Goal: Transaction & Acquisition: Book appointment/travel/reservation

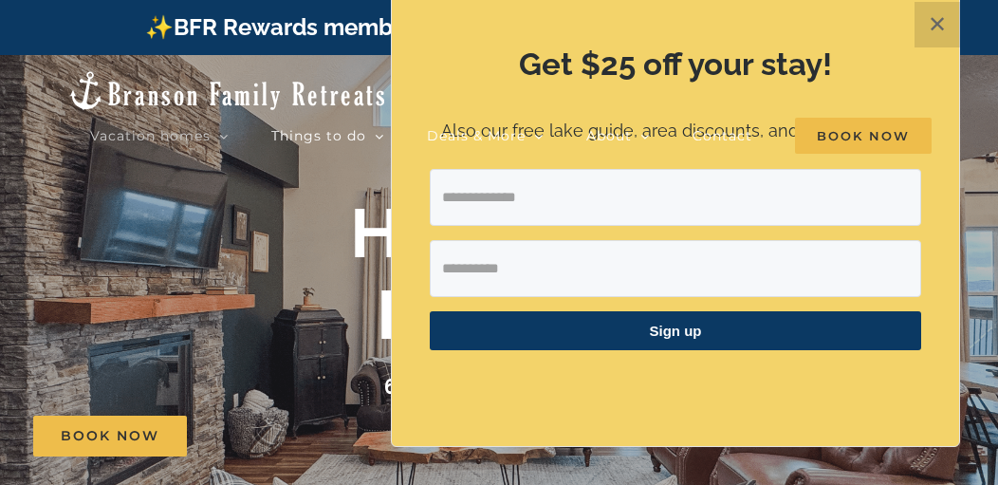
click at [989, 125] on header "Vacation homes 2 to 3 Bedrooms Mini Camp | 2 Bedrooms Mini Pearl | 2 Bedrooms M…" at bounding box center [499, 105] width 998 height 100
click at [317, 83] on div "Vacation homes 2 to 3 Bedrooms Mini Camp | 2 Bedrooms Mini Pearl | 2 Bedrooms M…" at bounding box center [498, 109] width 941 height 109
click at [949, 24] on button "✕" at bounding box center [938, 25] width 46 height 46
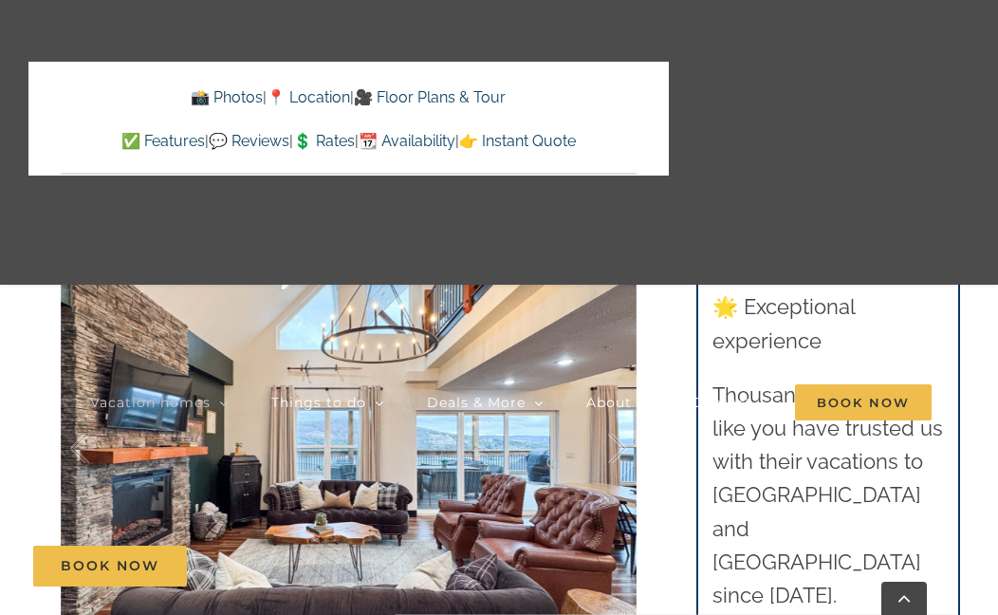
scroll to position [1229, 0]
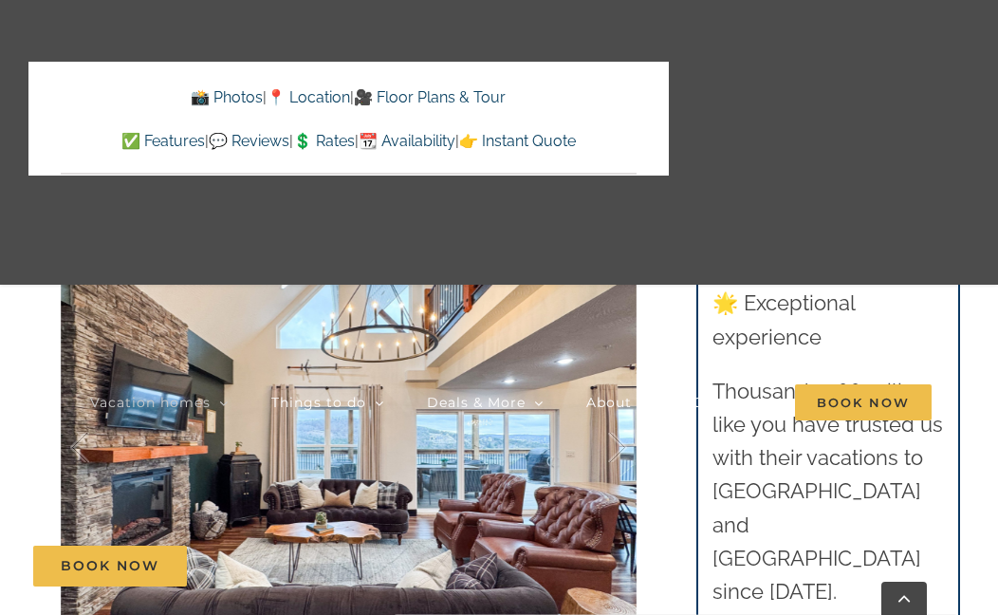
click at [462, 88] on link "🎥 Floor Plans & Tour" at bounding box center [430, 97] width 152 height 18
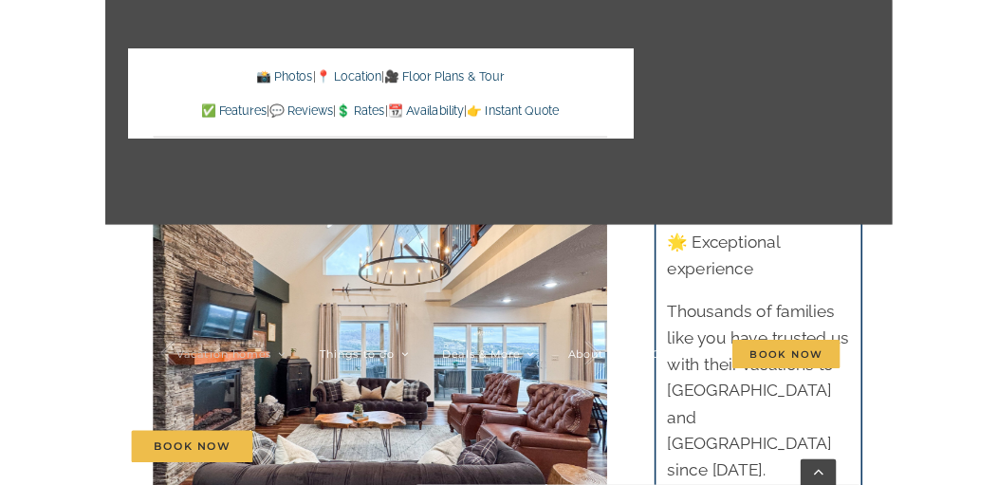
scroll to position [8675, 0]
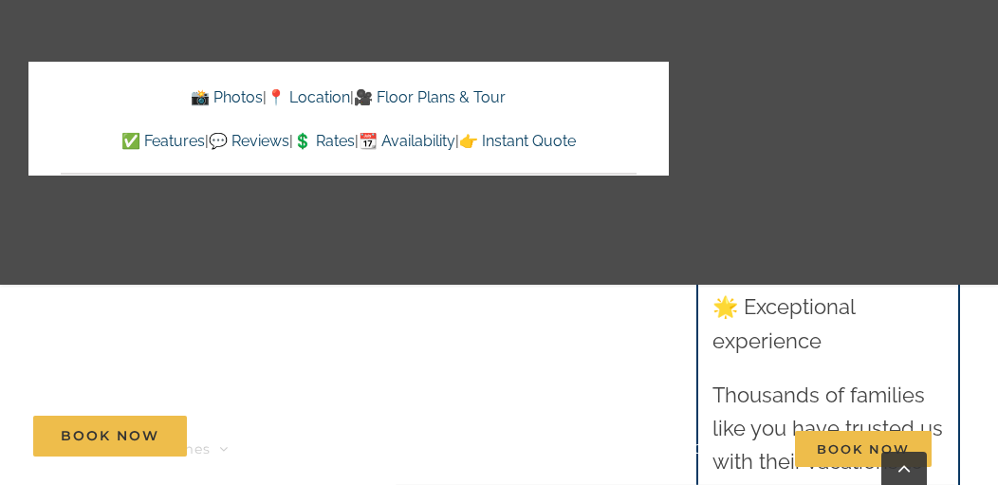
click at [768, 190] on div "Vacation homes 2 to 3 Bedrooms Mini Camp | 2 Bedrooms Mini Pearl | 2 Bedrooms M…" at bounding box center [498, 300] width 941 height 601
click at [905, 466] on link "Go to Top" at bounding box center [904, 468] width 46 height 33
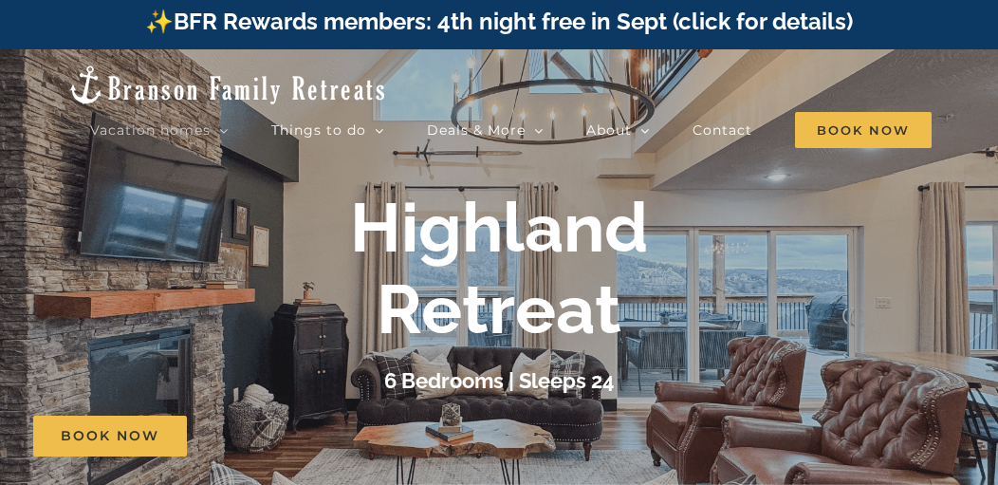
scroll to position [0, 0]
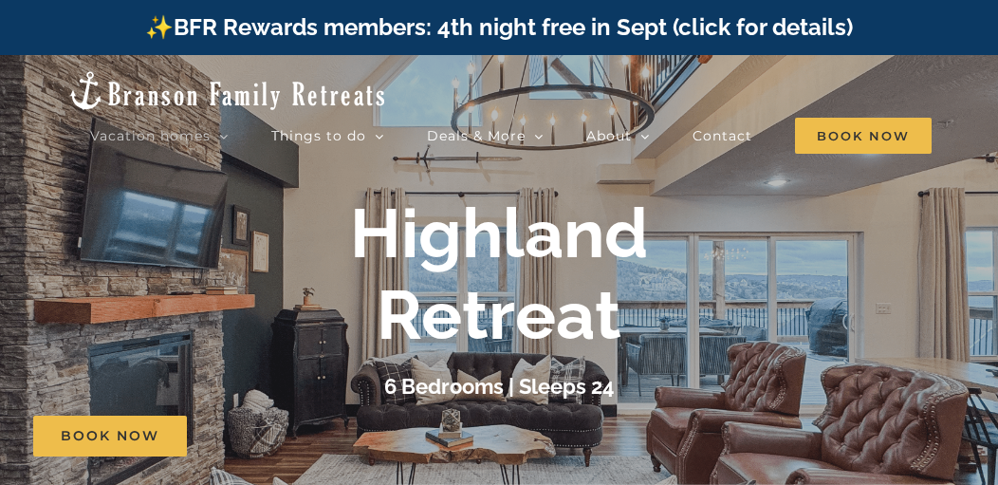
click at [631, 436] on div "Book Now" at bounding box center [513, 436] width 960 height 41
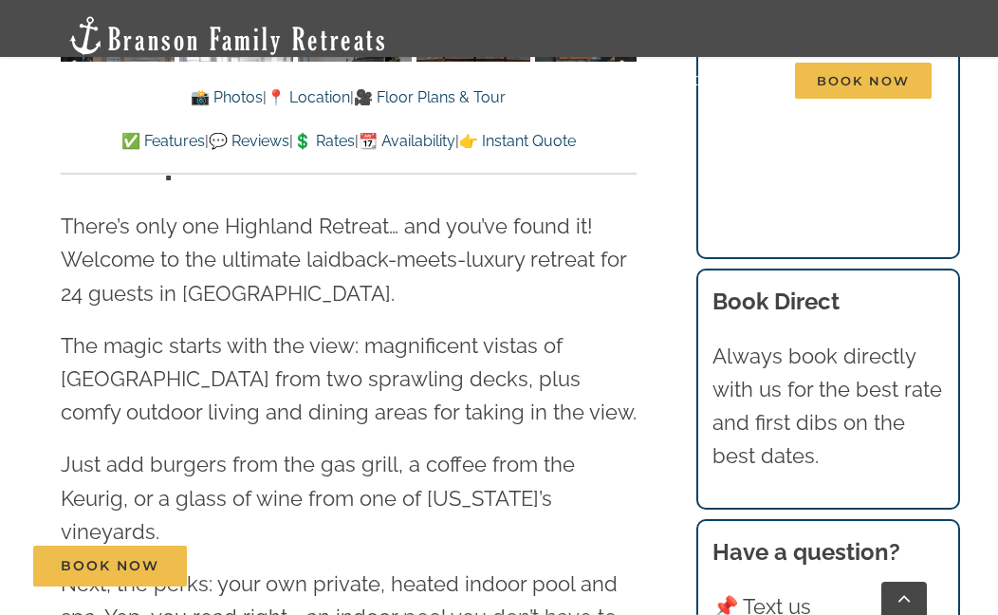
scroll to position [1899, 0]
click at [575, 484] on span "Just add burgers from the gas grill, a coffee from the Keurig, or a glass of wi…" at bounding box center [318, 496] width 514 height 91
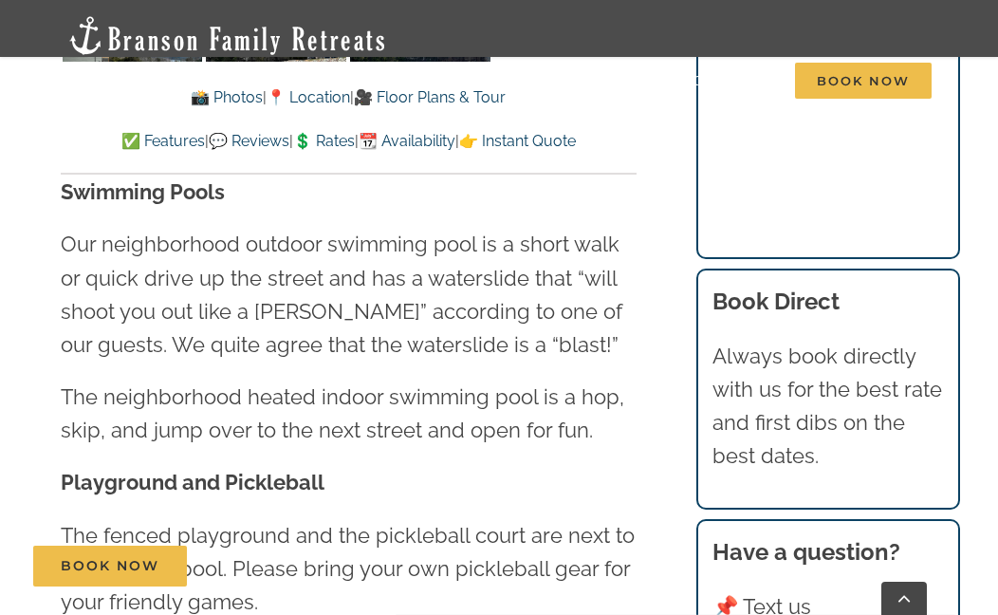
scroll to position [4798, 0]
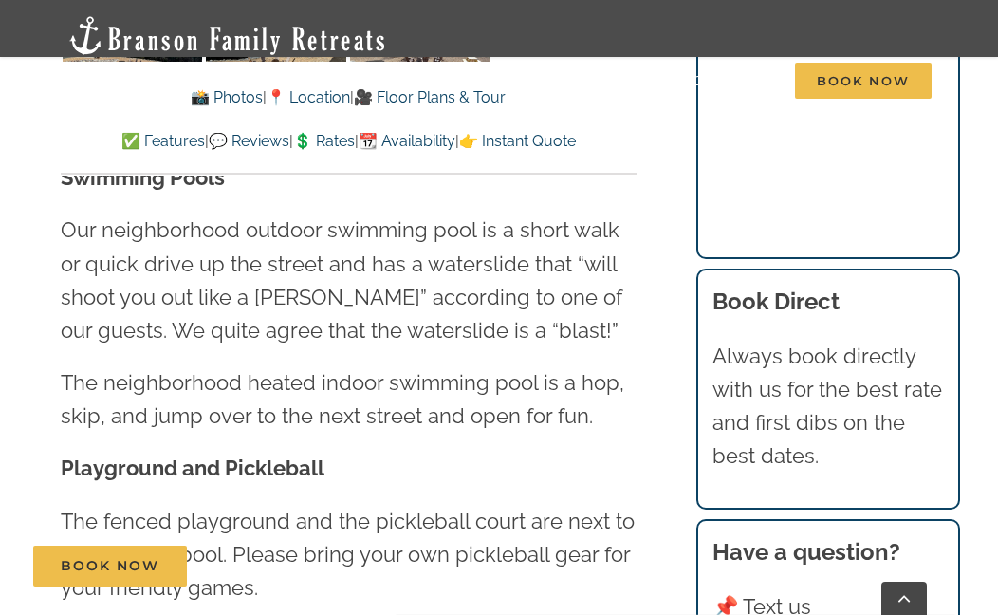
click at [595, 484] on p "The fenced playground and the pickleball court are next to the outdoor pool. Pl…" at bounding box center [349, 555] width 576 height 101
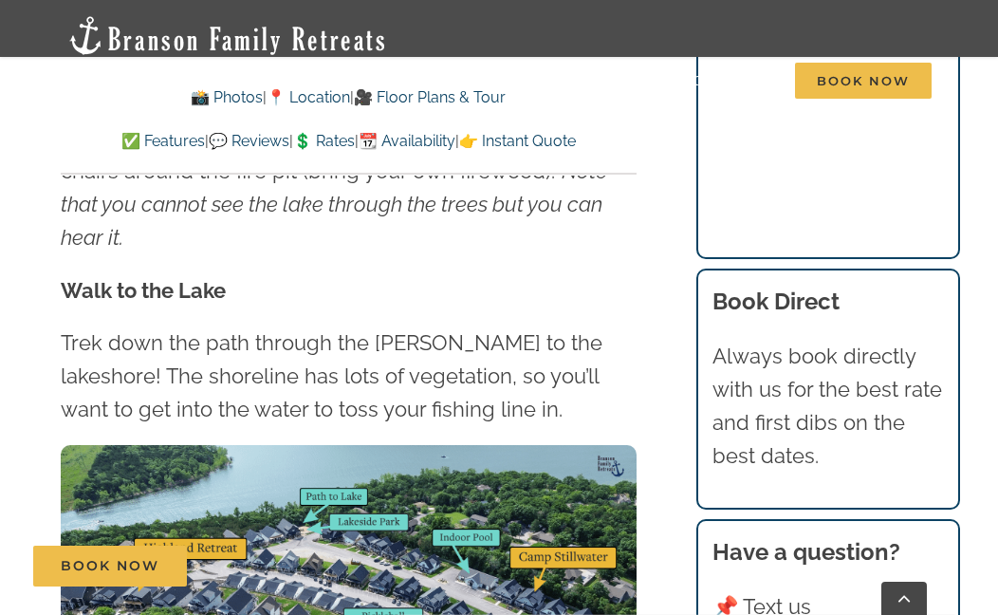
scroll to position [5428, 0]
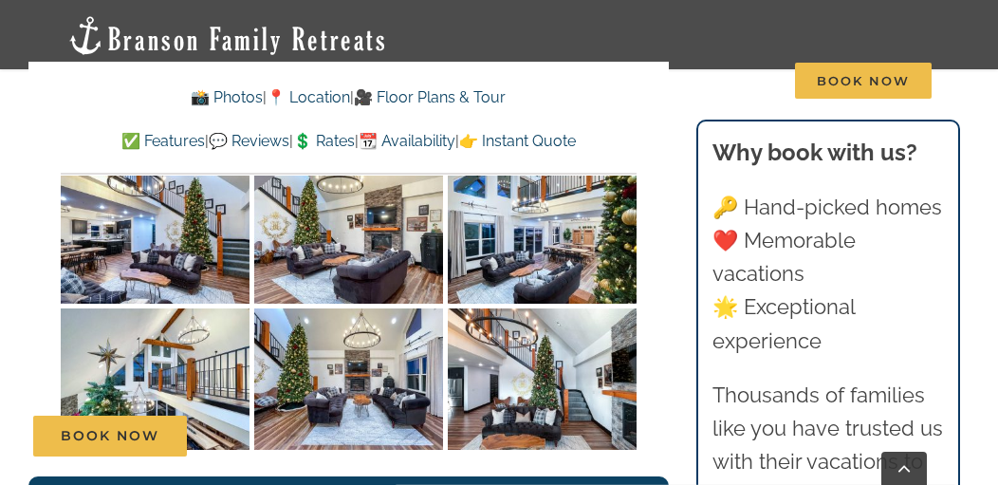
scroll to position [3389, 0]
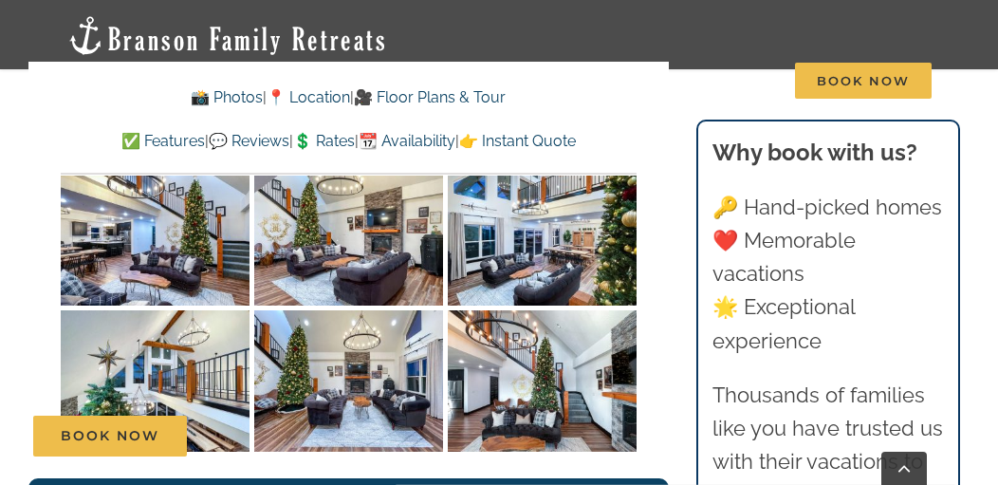
click at [208, 95] on link "📸 Photos" at bounding box center [227, 97] width 72 height 18
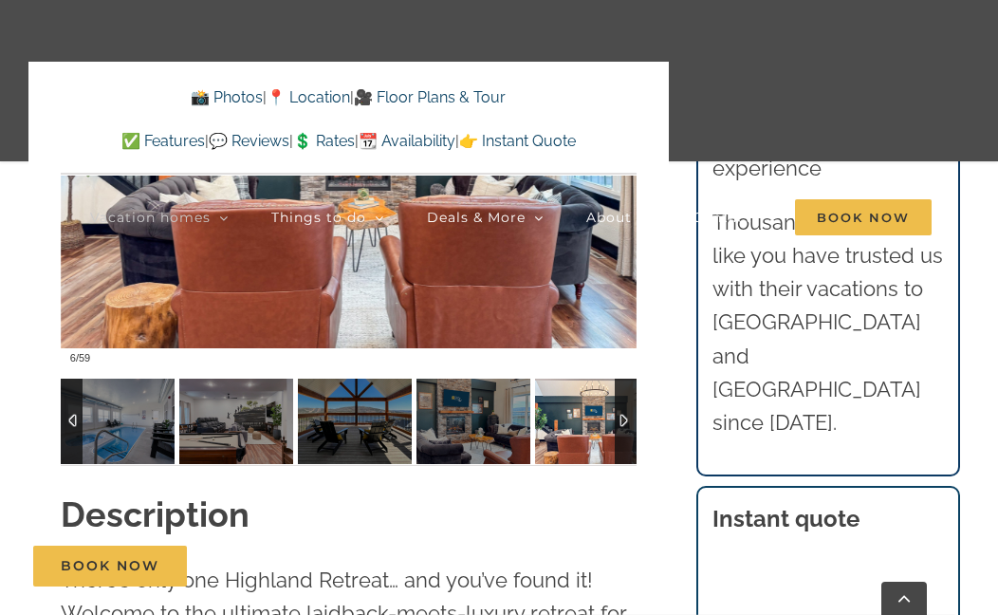
scroll to position [1421, 0]
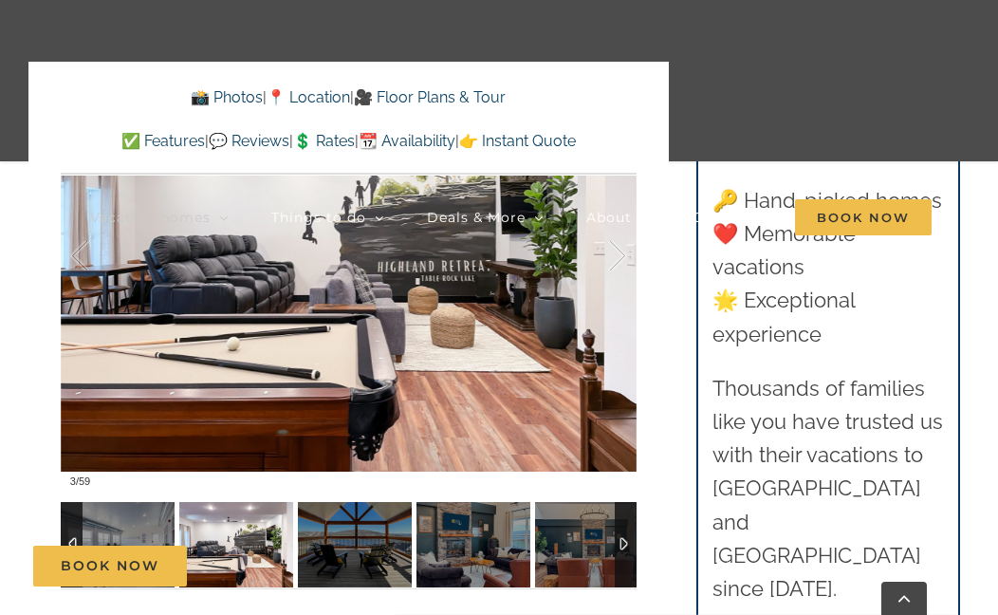
click at [358, 484] on div "Book Now" at bounding box center [513, 565] width 960 height 41
click at [350, 484] on img at bounding box center [355, 544] width 114 height 85
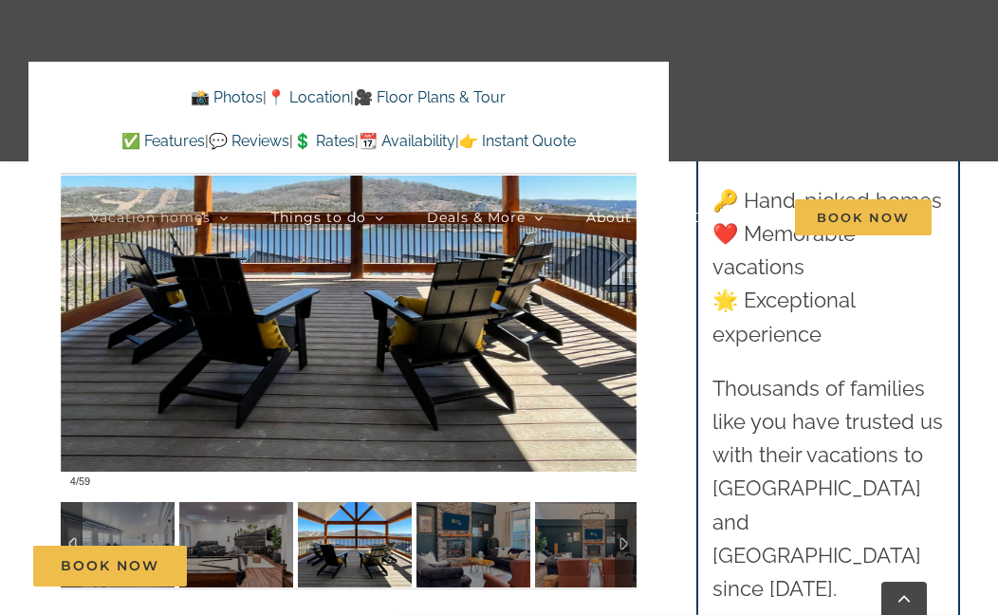
click at [470, 484] on div "Book Now" at bounding box center [513, 565] width 960 height 41
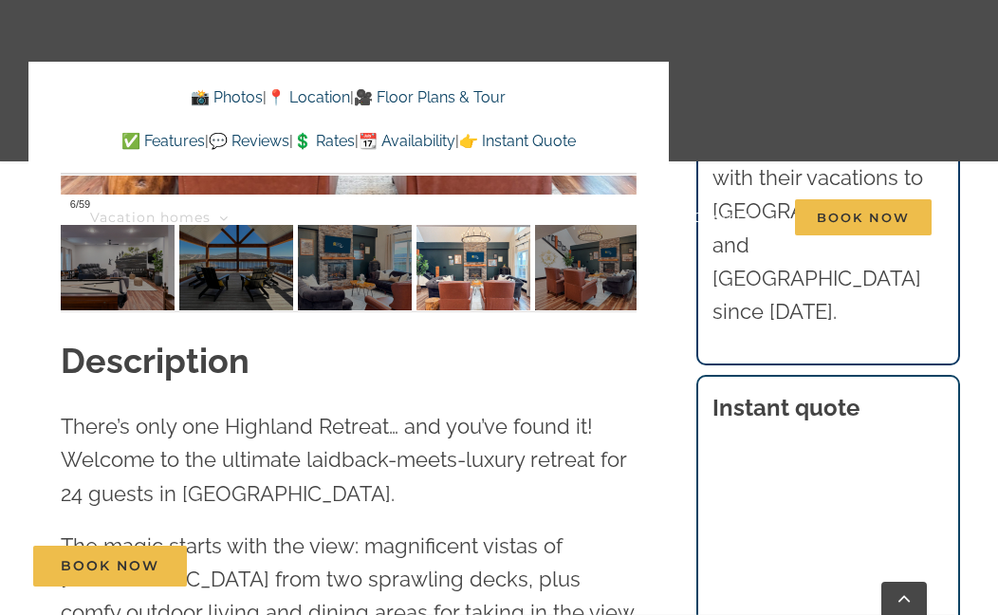
scroll to position [1728, 0]
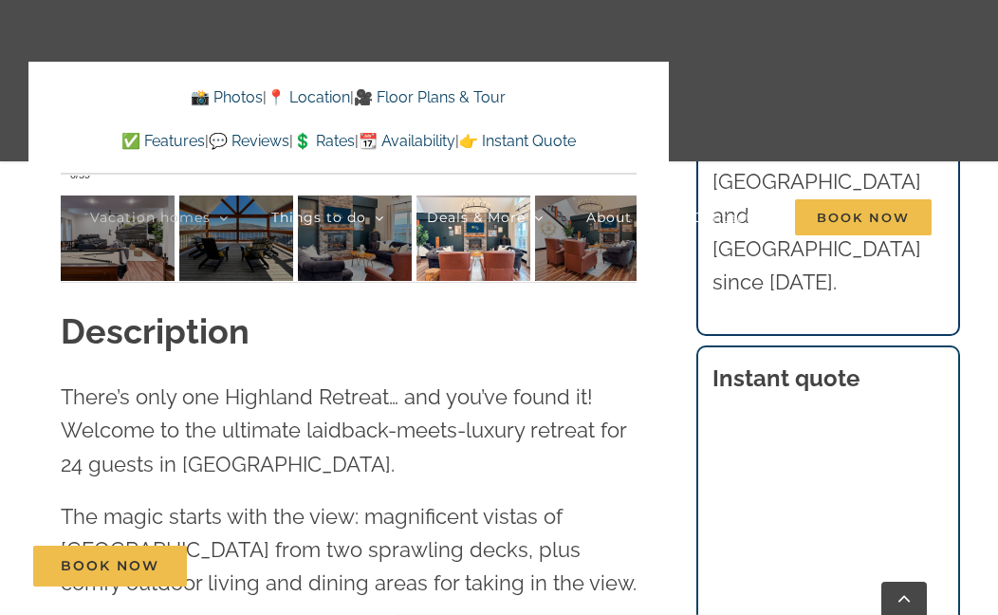
click at [582, 484] on span "The magic starts with the view: magnificent vistas of [GEOGRAPHIC_DATA] from tw…" at bounding box center [349, 549] width 576 height 91
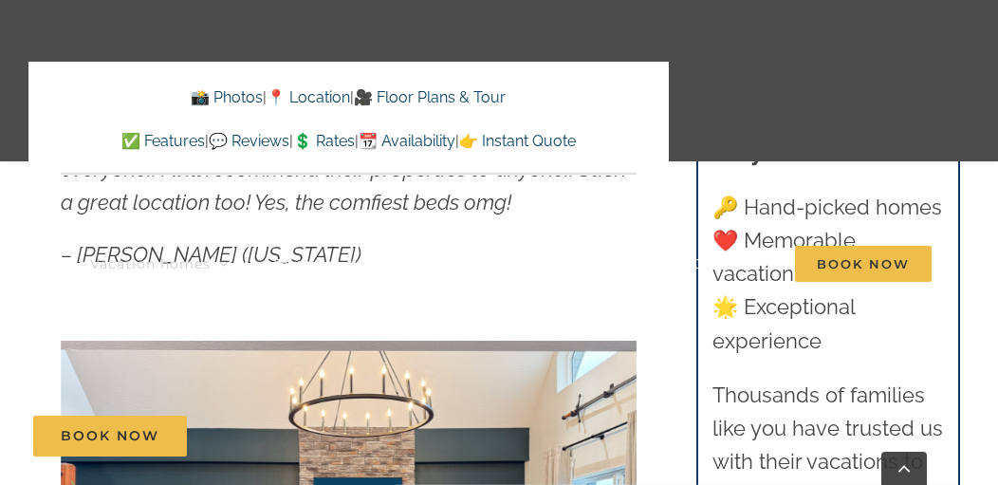
scroll to position [988, 0]
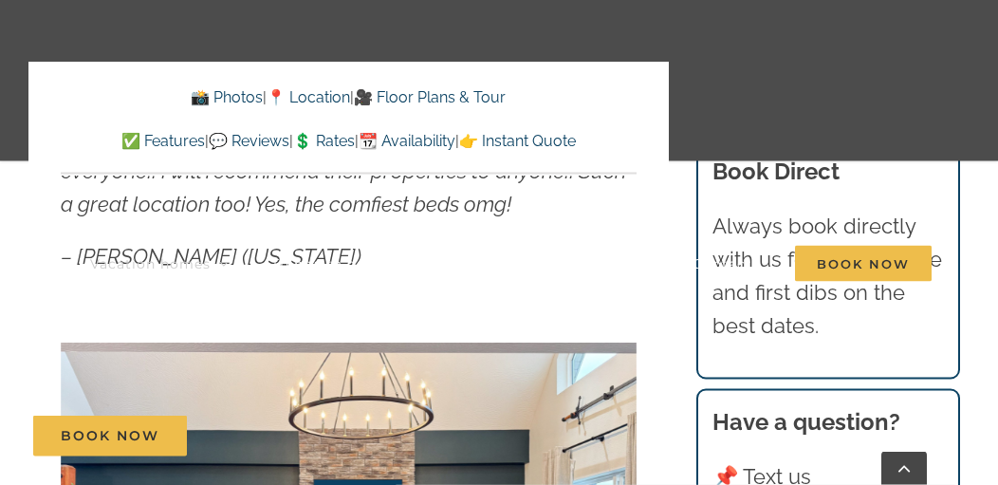
scroll to position [3389, 0]
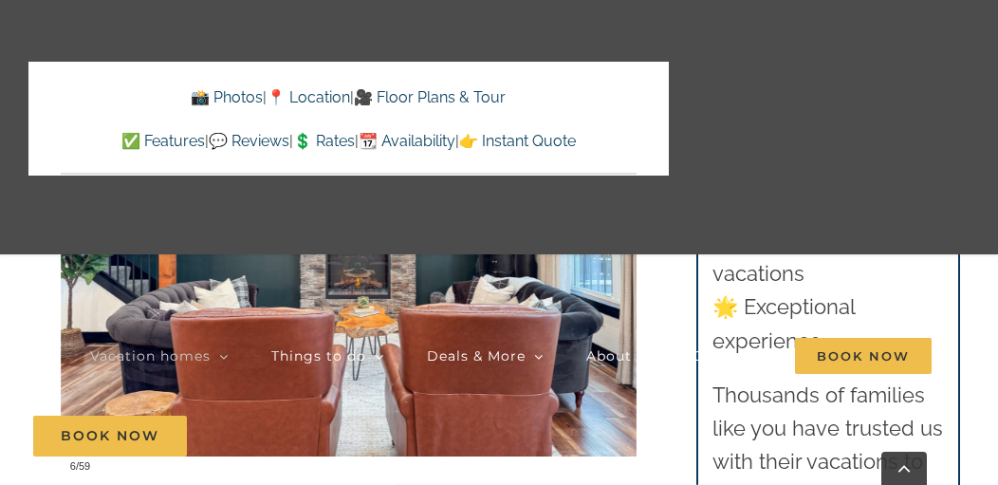
scroll to position [1296, 0]
